Goal: Find specific page/section: Find specific page/section

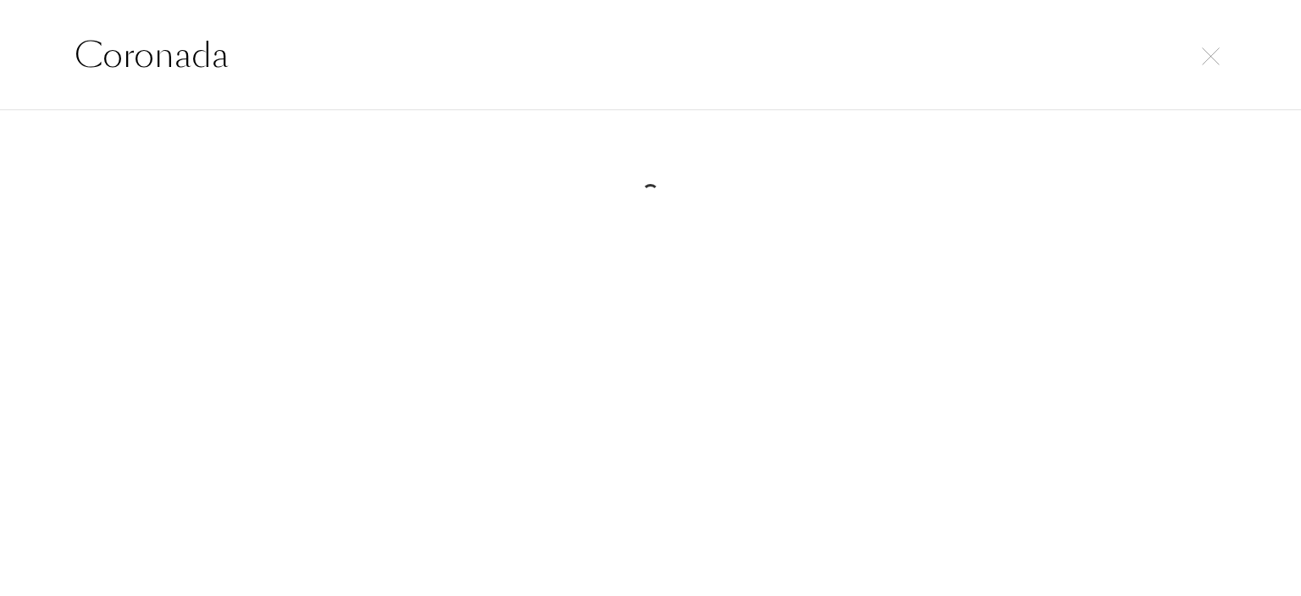
select select "DE"
drag, startPoint x: 227, startPoint y: 43, endPoint x: 14, endPoint y: 38, distance: 213.6
click at [0, 47] on div "Coronada" at bounding box center [650, 55] width 1301 height 110
paste input "[PERSON_NAME]"
drag, startPoint x: 352, startPoint y: 32, endPoint x: 53, endPoint y: 33, distance: 299.1
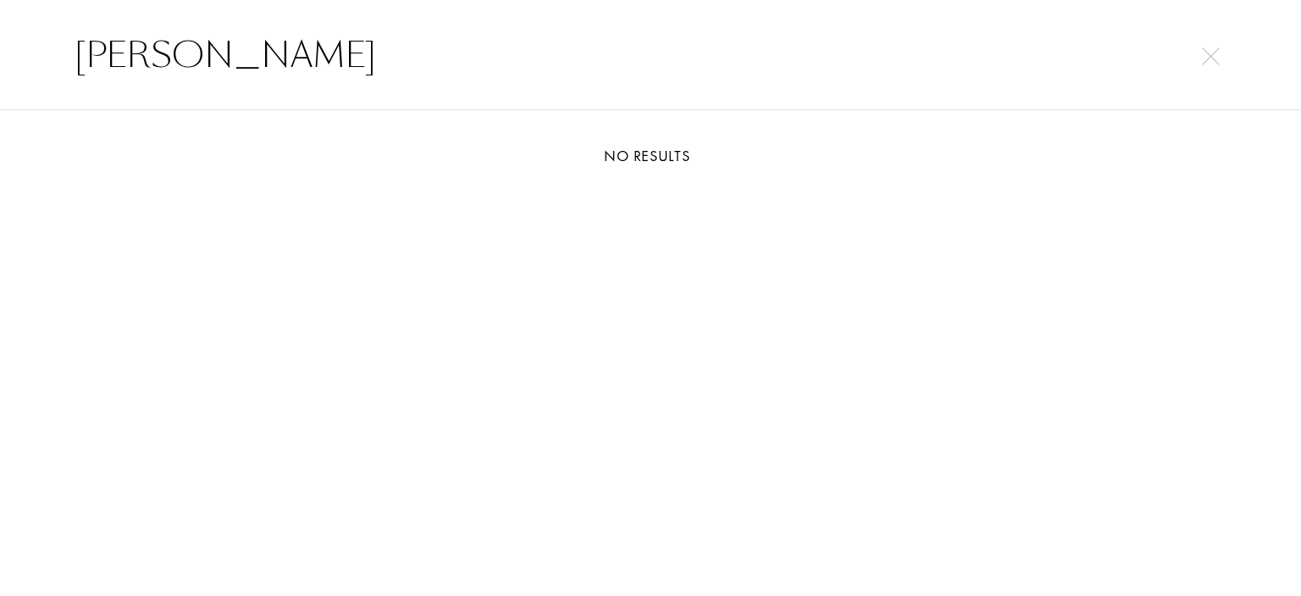
click at [0, 42] on div "[PERSON_NAME]" at bounding box center [650, 55] width 1301 height 110
paste input "[DATE]"
drag, startPoint x: 197, startPoint y: 59, endPoint x: 0, endPoint y: 59, distance: 197.4
click at [0, 59] on div "[DATE]" at bounding box center [650, 55] width 1301 height 110
paste input "Odyssey Dubai Chocolat"
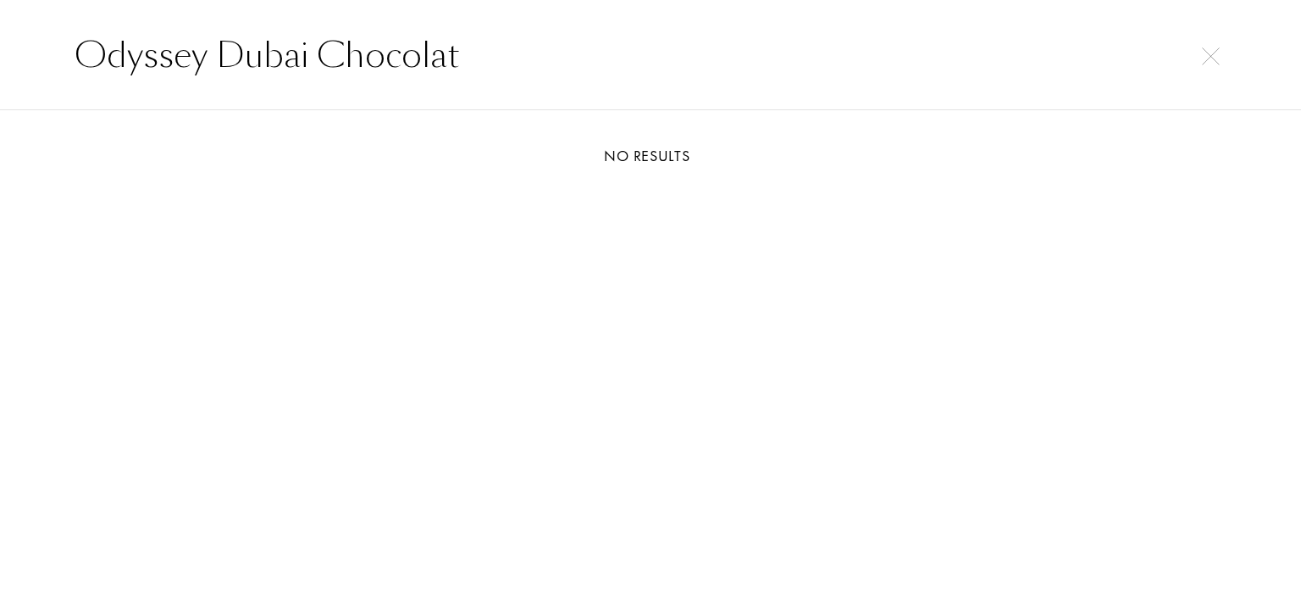
drag, startPoint x: 464, startPoint y: 42, endPoint x: 0, endPoint y: 28, distance: 464.5
click at [0, 48] on div "Odyssey Dubai Chocolat" at bounding box center [650, 55] width 1301 height 110
paste input "[GEOGRAPHIC_DATA]"
type input "[GEOGRAPHIC_DATA]"
